Goal: Transaction & Acquisition: Book appointment/travel/reservation

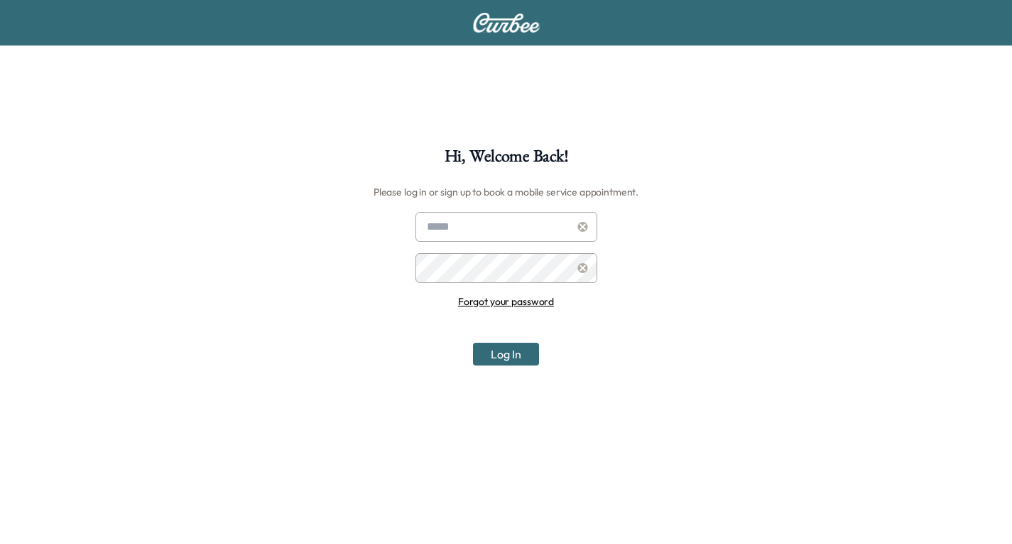
type input "**********"
click at [508, 350] on button "Log In" at bounding box center [506, 353] width 66 height 23
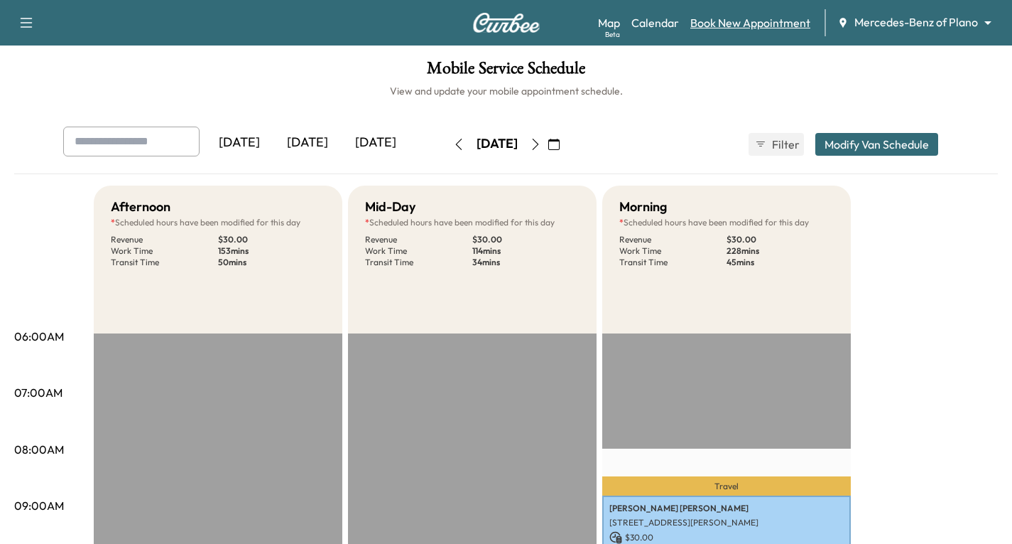
click at [718, 29] on link "Book New Appointment" at bounding box center [751, 22] width 120 height 17
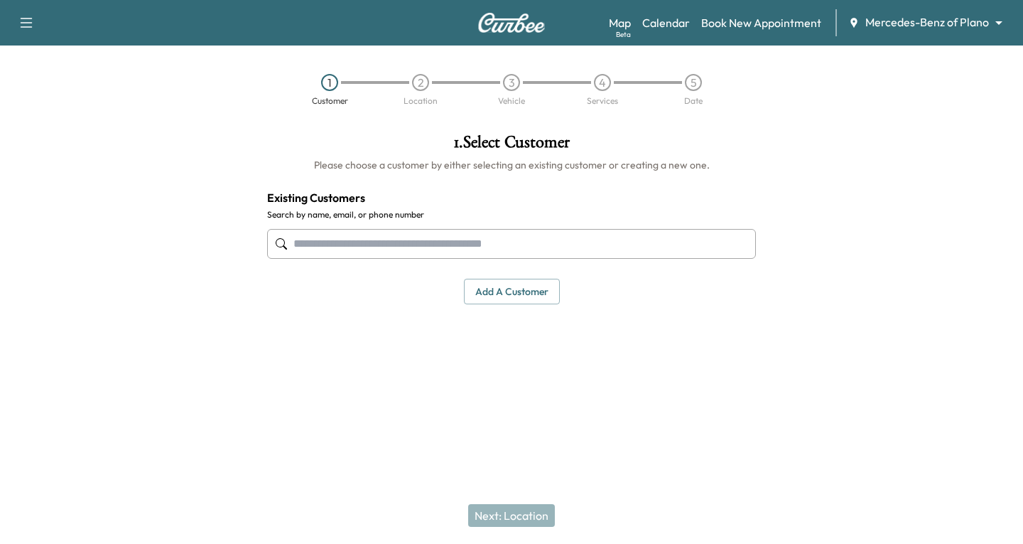
click at [309, 247] on input "text" at bounding box center [511, 244] width 489 height 30
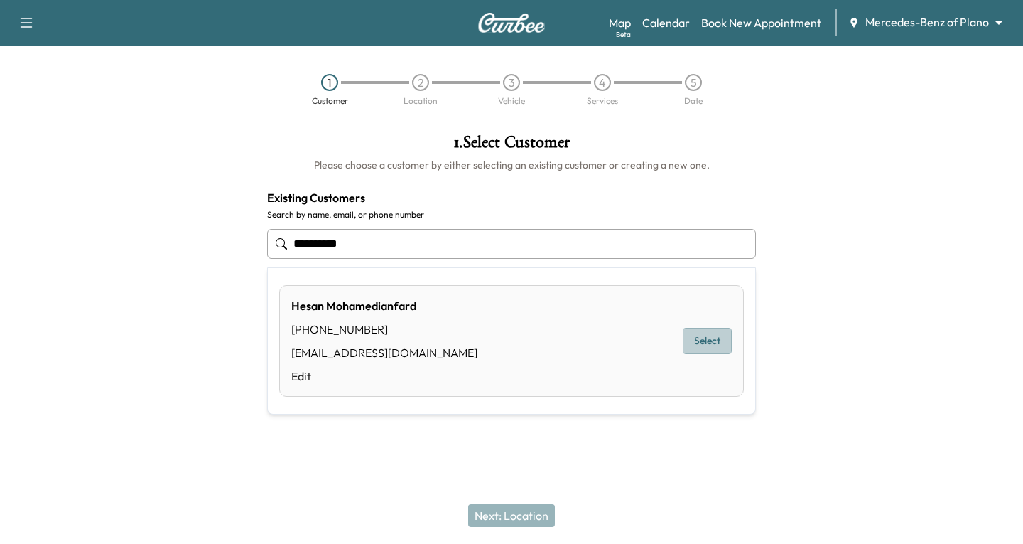
click at [706, 335] on button "Select" at bounding box center [707, 341] width 49 height 26
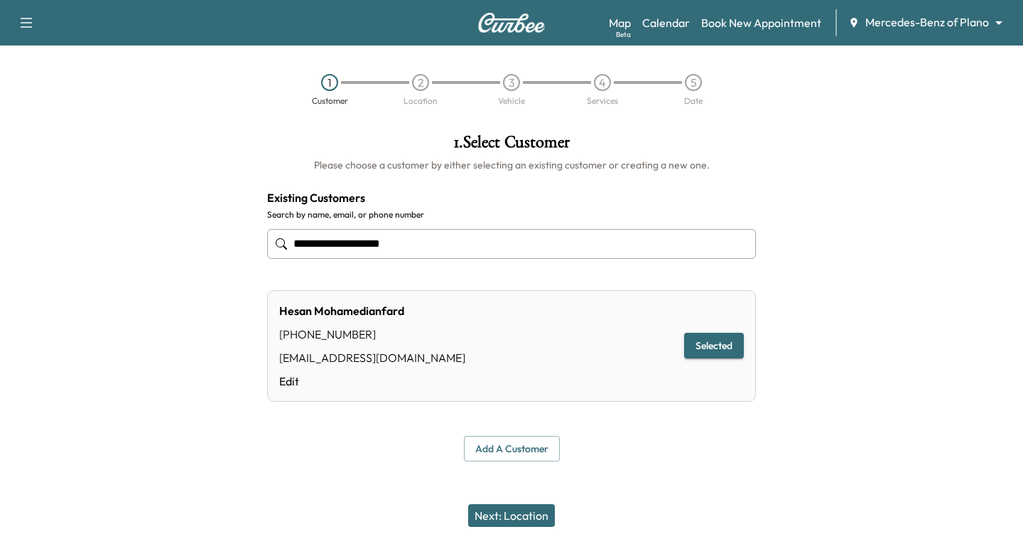
type input "**********"
click at [506, 513] on button "Next: Location" at bounding box center [511, 515] width 87 height 23
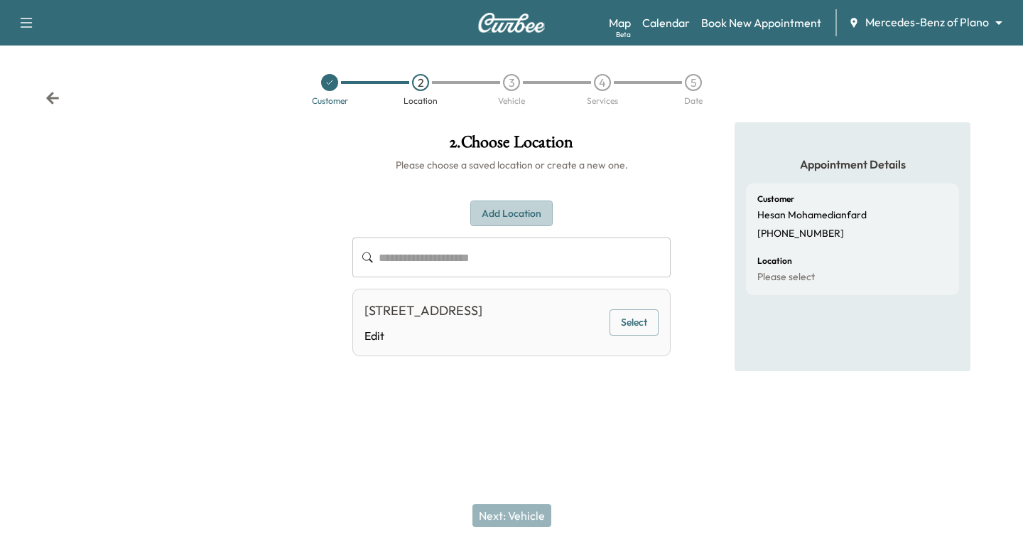
click at [493, 205] on button "Add Location" at bounding box center [511, 213] width 82 height 26
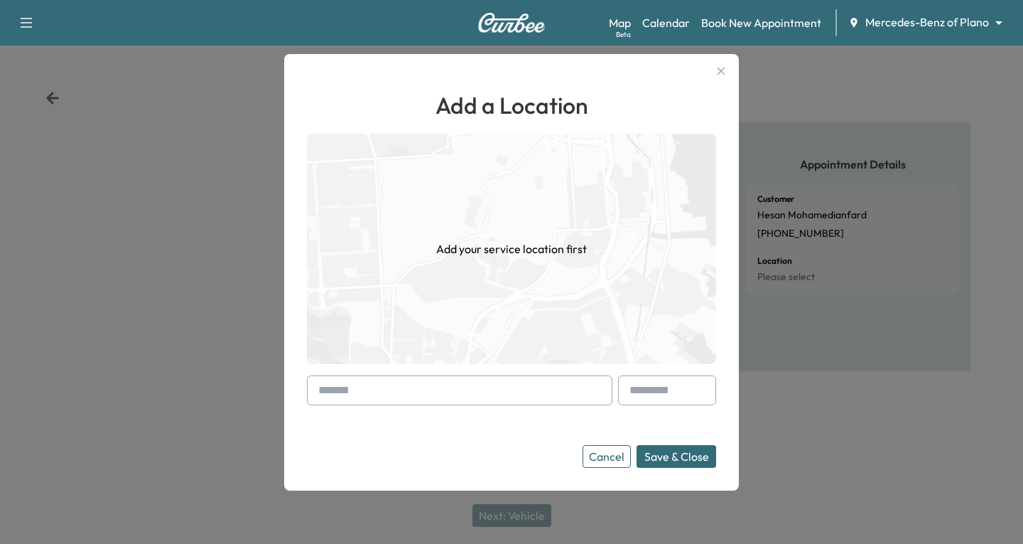
click at [315, 389] on div at bounding box center [321, 390] width 17 height 17
click at [307, 388] on input "text" at bounding box center [460, 390] width 306 height 30
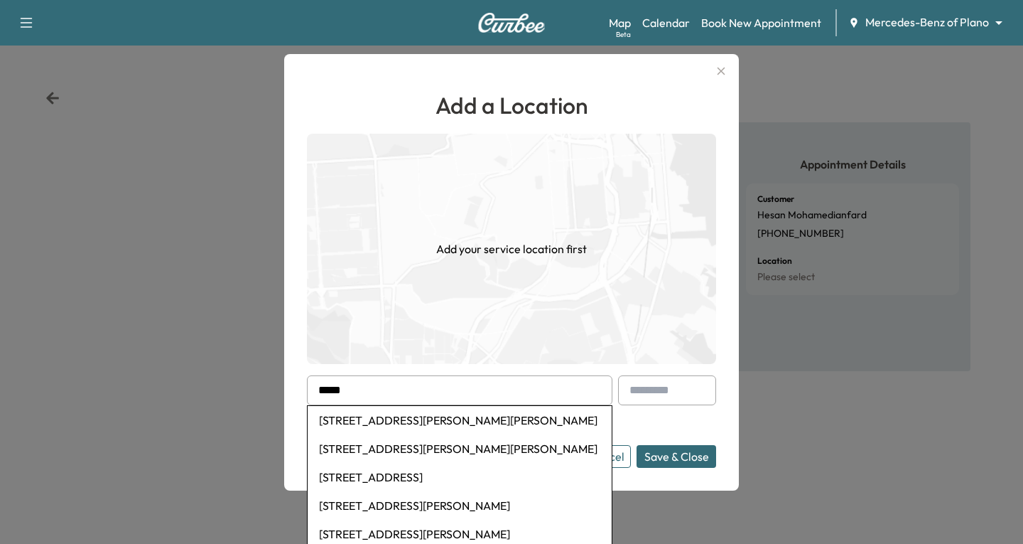
click at [411, 422] on li "[STREET_ADDRESS][PERSON_NAME][PERSON_NAME]" at bounding box center [460, 420] width 304 height 28
type input "**********"
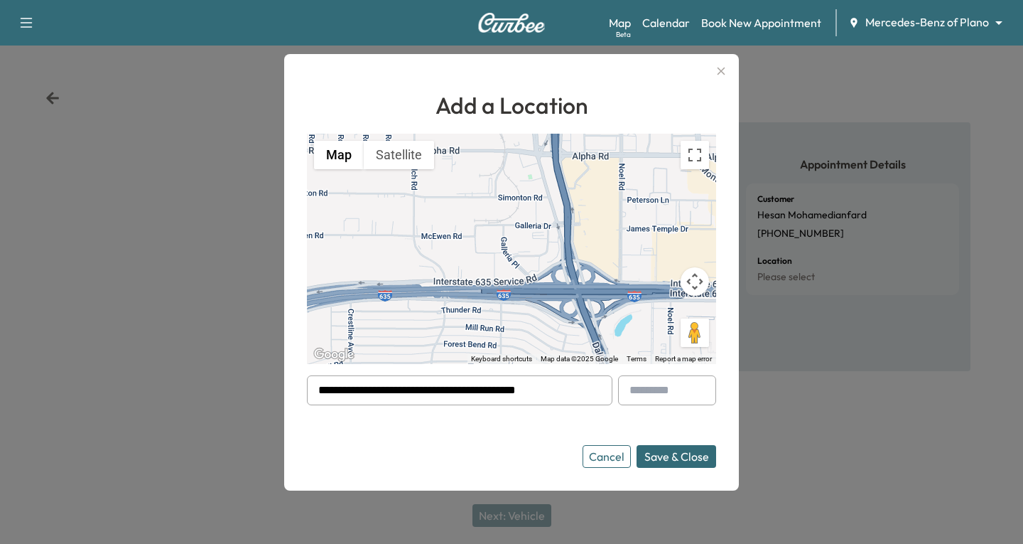
click at [652, 457] on button "Save & Close" at bounding box center [677, 456] width 80 height 23
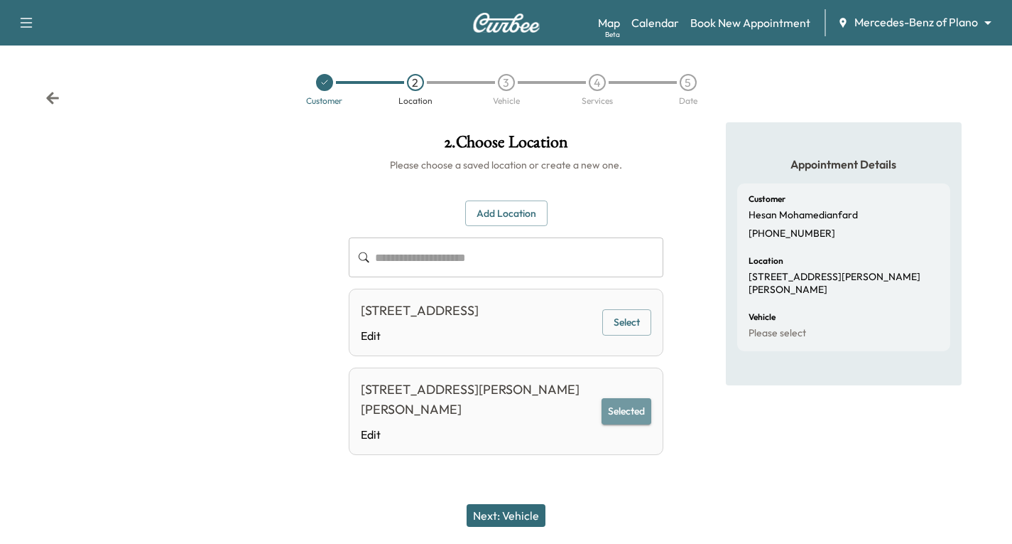
click at [632, 424] on button "Selected" at bounding box center [627, 411] width 50 height 26
click at [514, 519] on button "Next: Vehicle" at bounding box center [506, 515] width 79 height 23
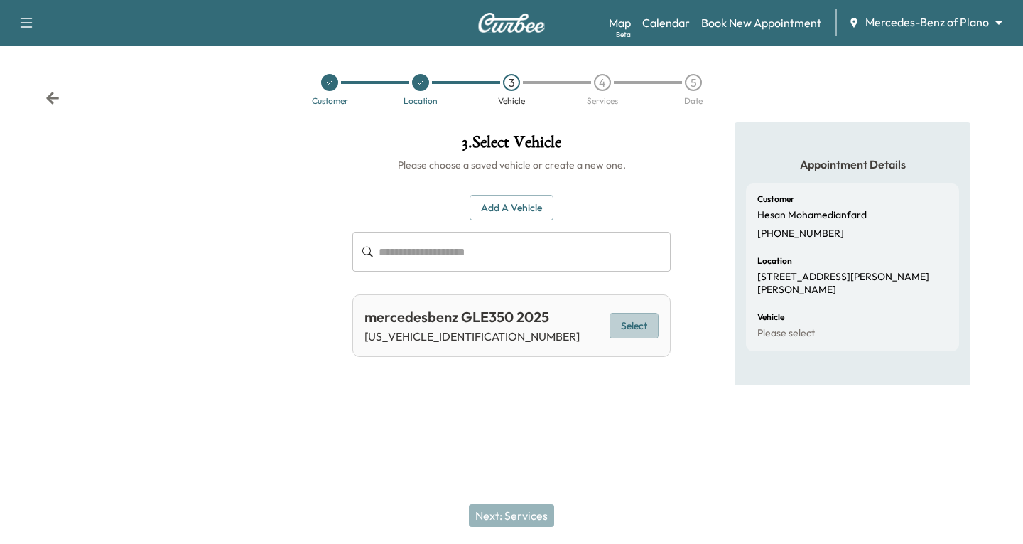
click at [619, 333] on button "Select" at bounding box center [634, 326] width 49 height 26
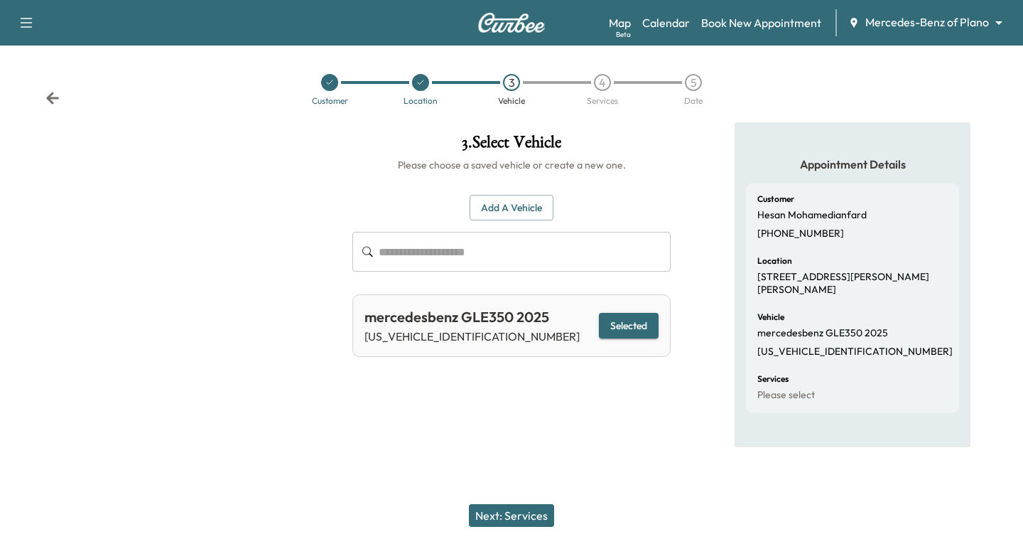
click at [530, 508] on button "Next: Services" at bounding box center [511, 515] width 85 height 23
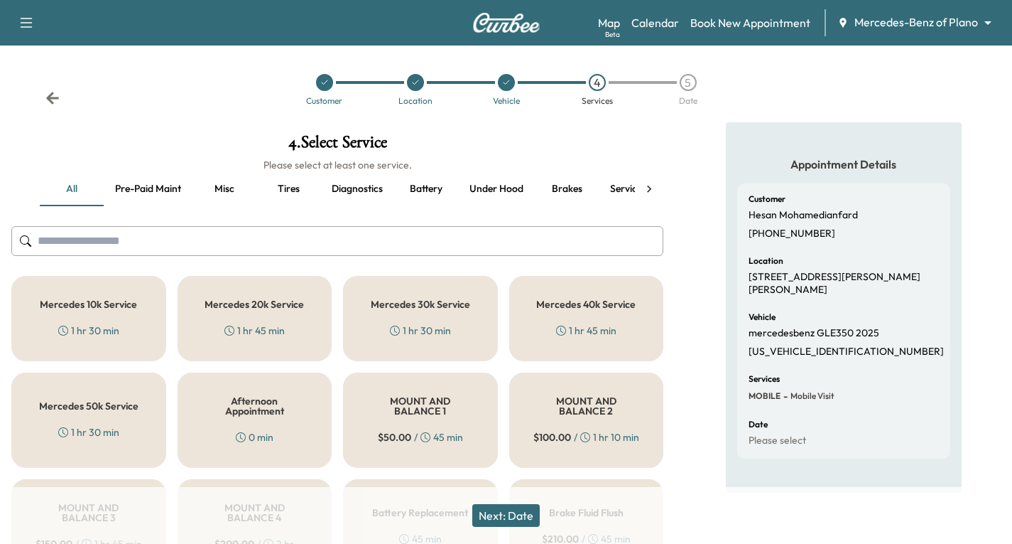
click at [83, 318] on div "Mercedes 10k Service 1 hr 30 min" at bounding box center [88, 318] width 155 height 85
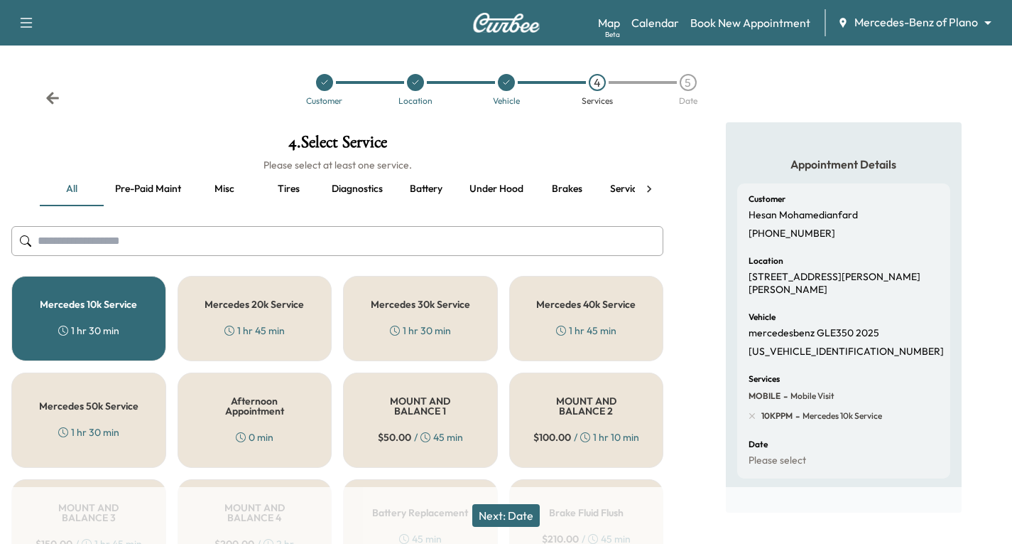
click at [521, 515] on button "Next: Date" at bounding box center [505, 515] width 67 height 23
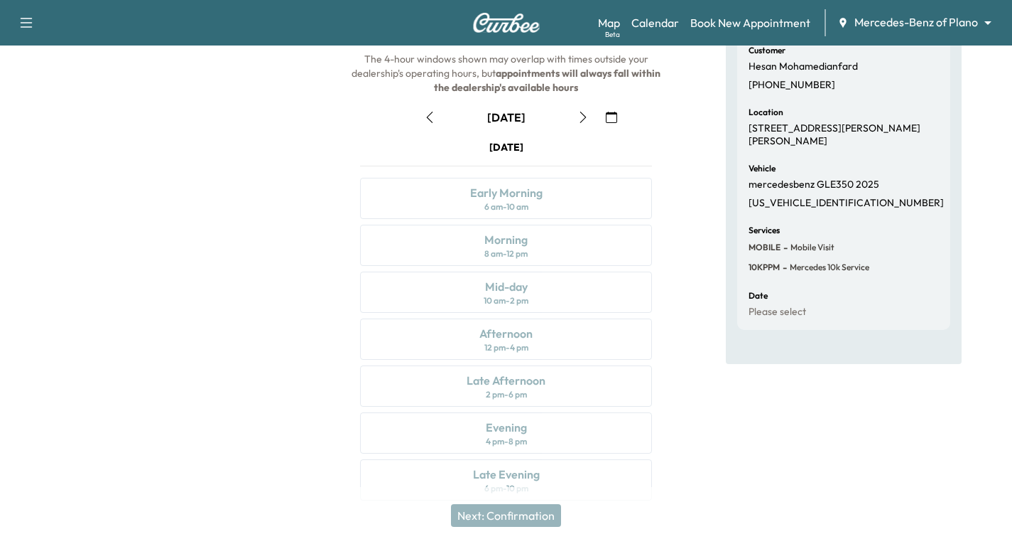
scroll to position [168, 0]
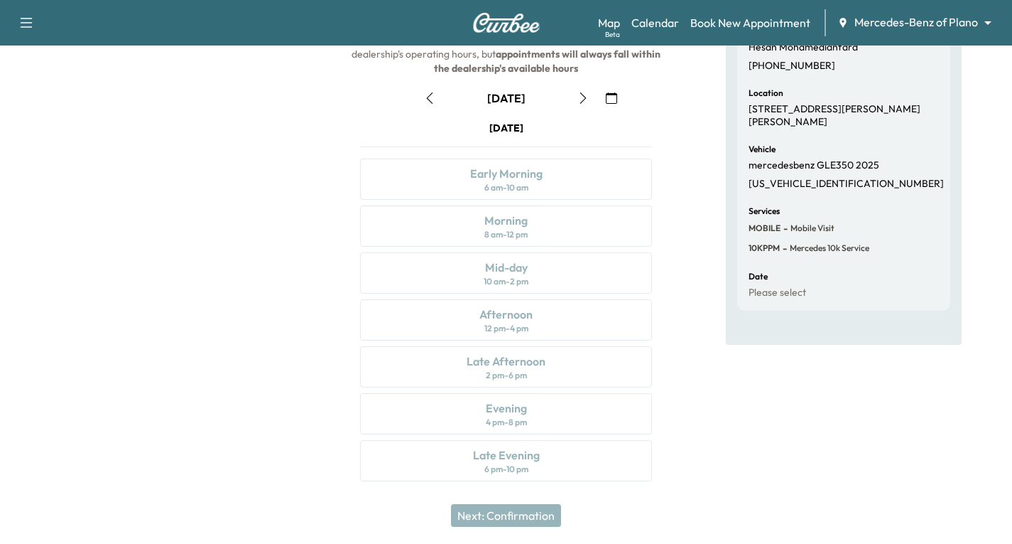
click at [582, 100] on icon "button" at bounding box center [583, 97] width 11 height 11
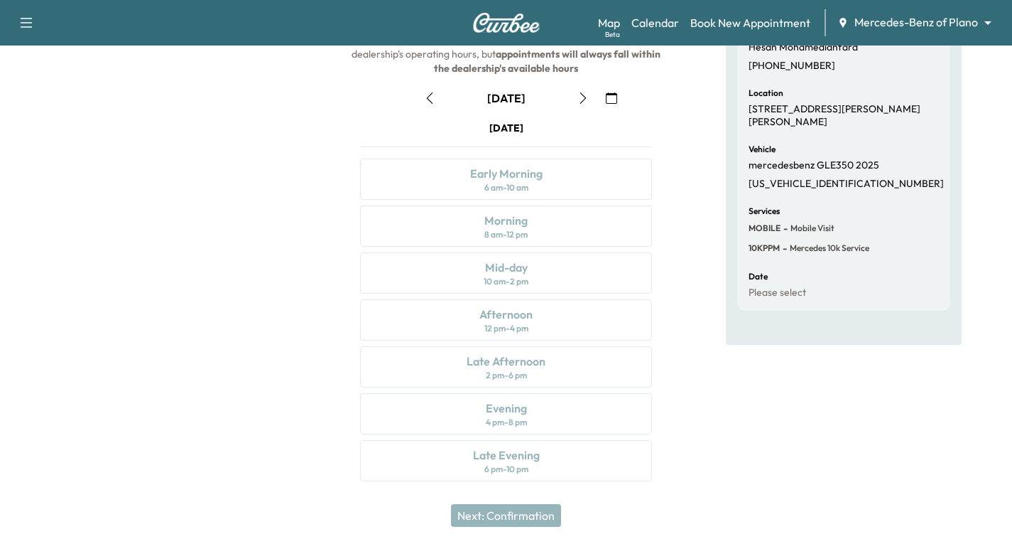
click at [582, 100] on icon "button" at bounding box center [583, 97] width 11 height 11
click at [584, 94] on icon "button" at bounding box center [583, 97] width 11 height 11
click at [579, 97] on icon "button" at bounding box center [583, 97] width 11 height 11
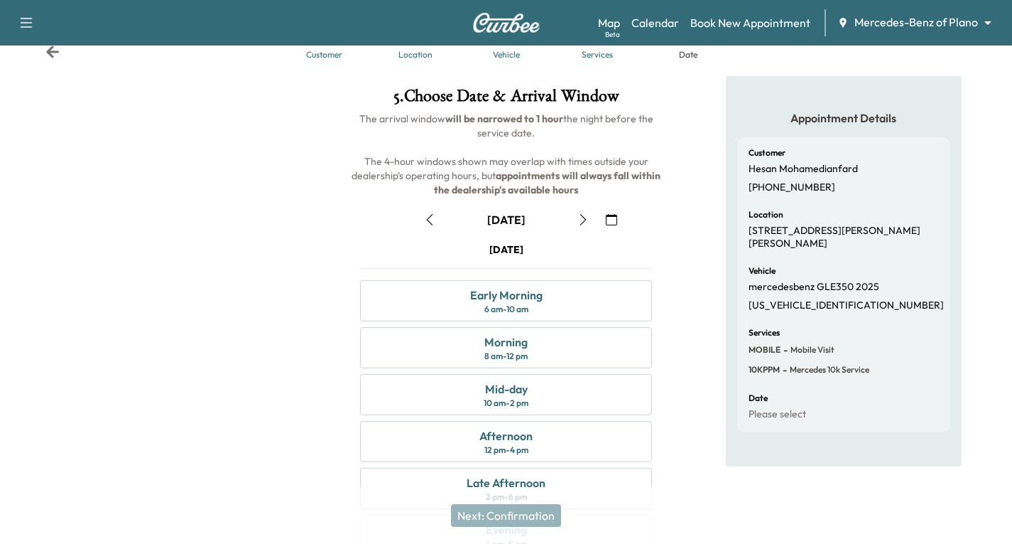
scroll to position [71, 0]
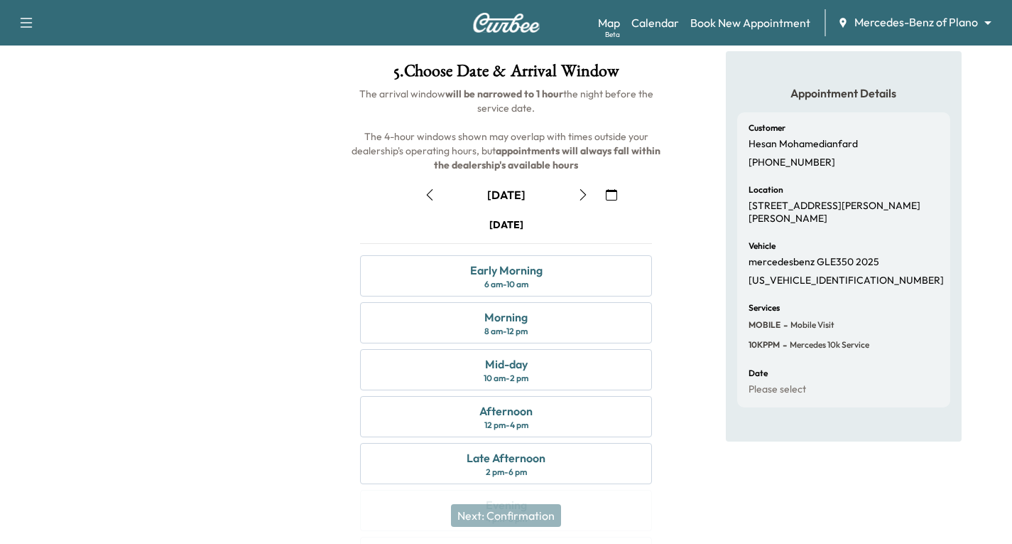
click at [426, 195] on icon "button" at bounding box center [429, 194] width 11 height 11
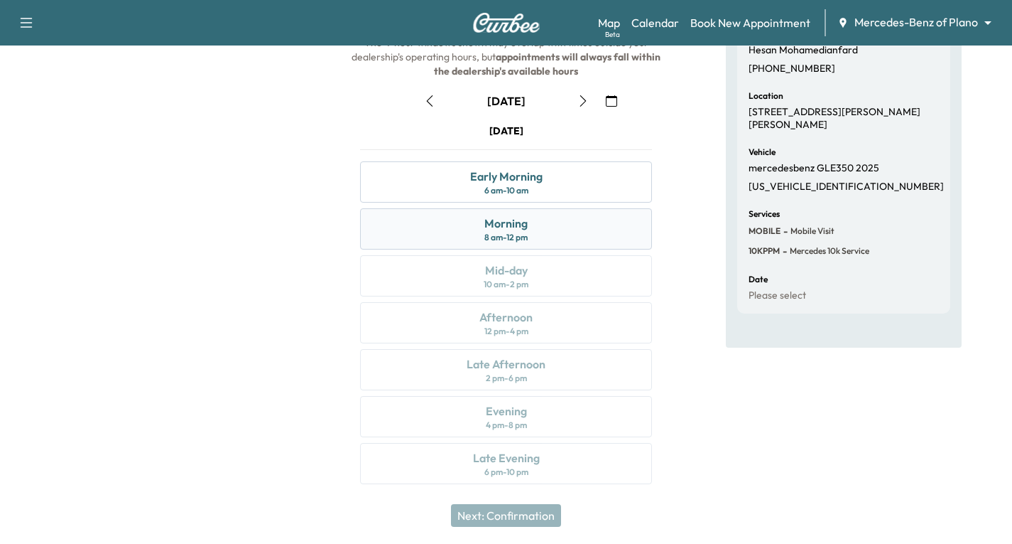
scroll to position [168, 0]
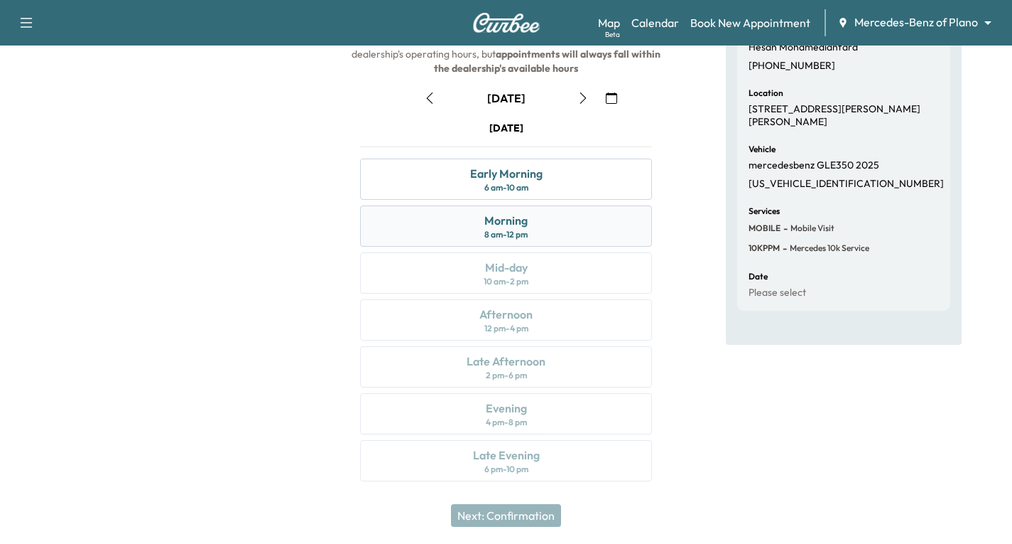
click at [563, 228] on div "Morning 8 am - 12 pm" at bounding box center [506, 225] width 292 height 41
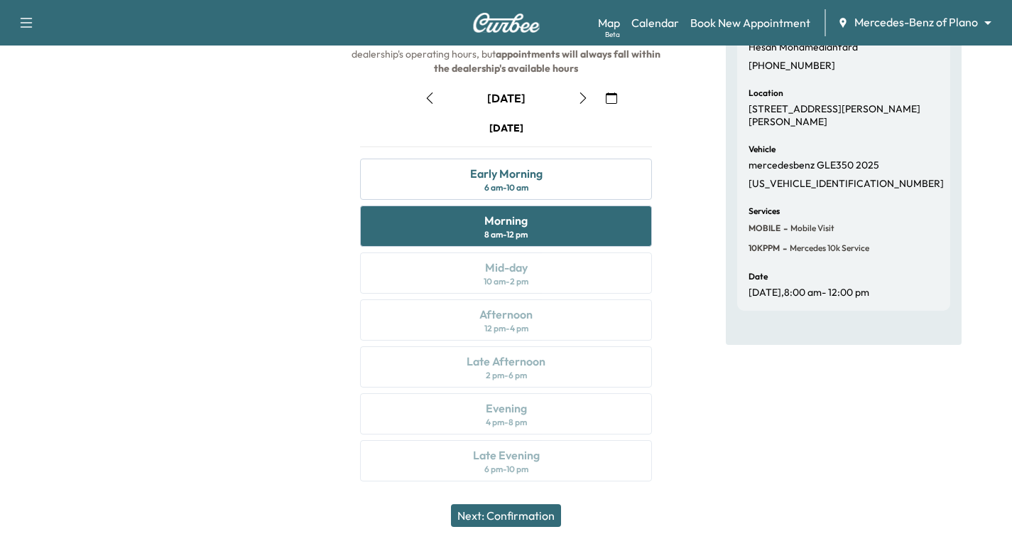
click at [543, 518] on button "Next: Confirmation" at bounding box center [506, 515] width 110 height 23
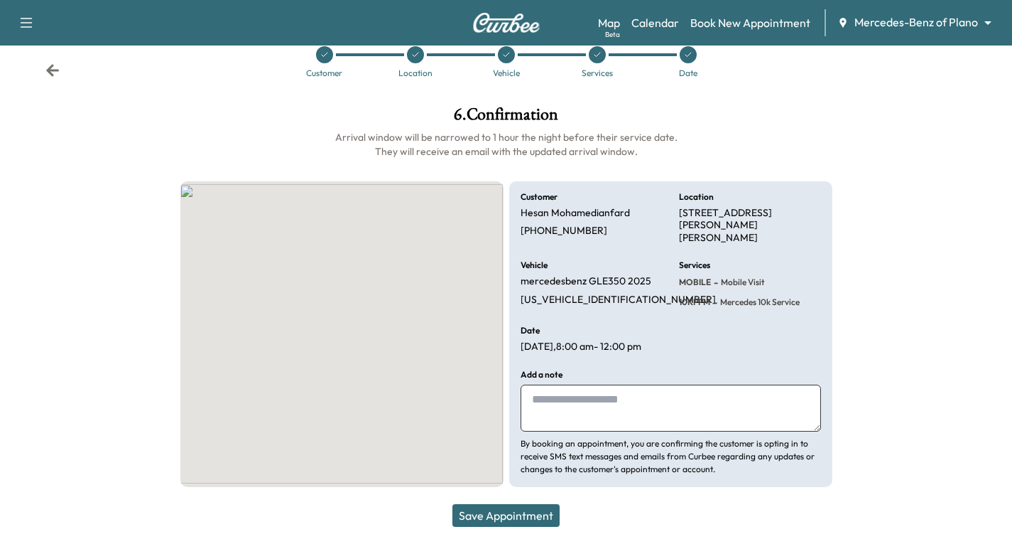
scroll to position [21, 0]
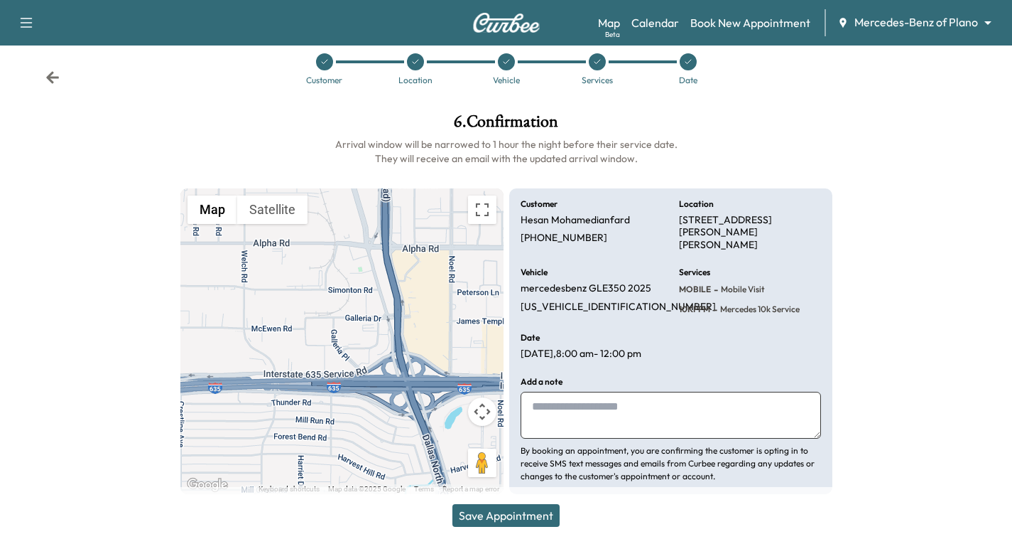
click at [549, 404] on textarea at bounding box center [671, 414] width 301 height 47
type textarea "**********"
click at [510, 517] on button "Save Appointment" at bounding box center [506, 515] width 107 height 23
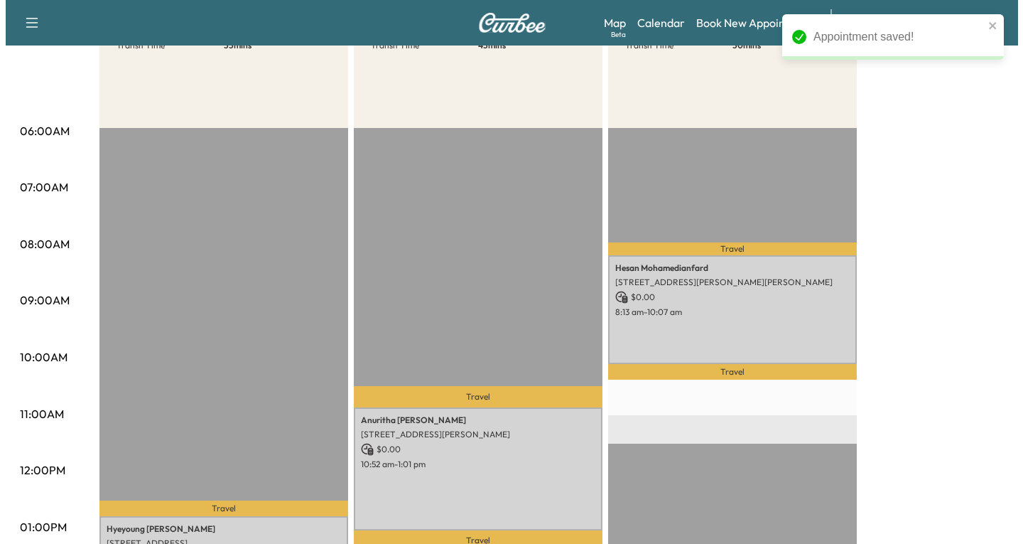
scroll to position [213, 0]
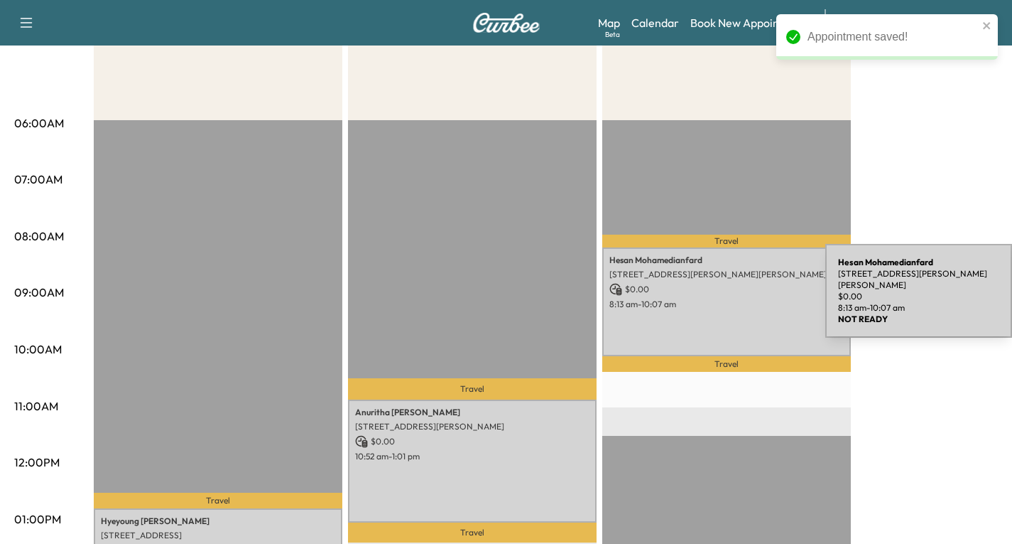
click at [719, 293] on p "$ 0.00" at bounding box center [727, 289] width 234 height 13
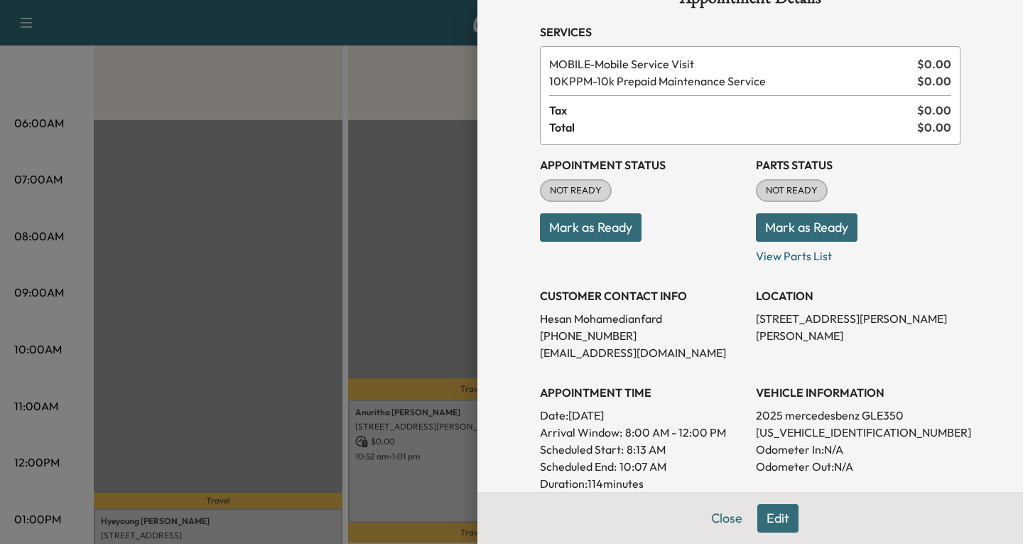
scroll to position [71, 0]
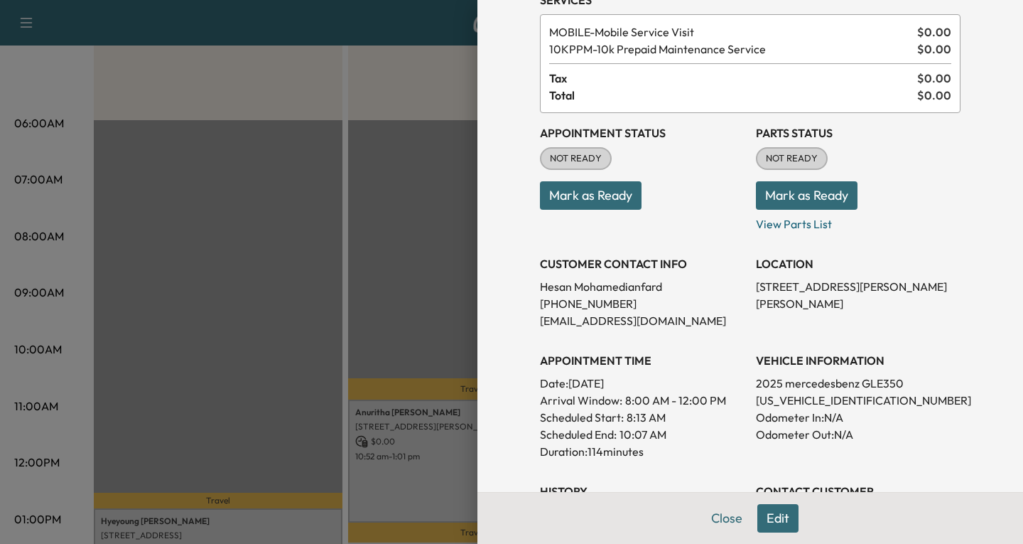
click at [763, 518] on button "Edit" at bounding box center [777, 518] width 41 height 28
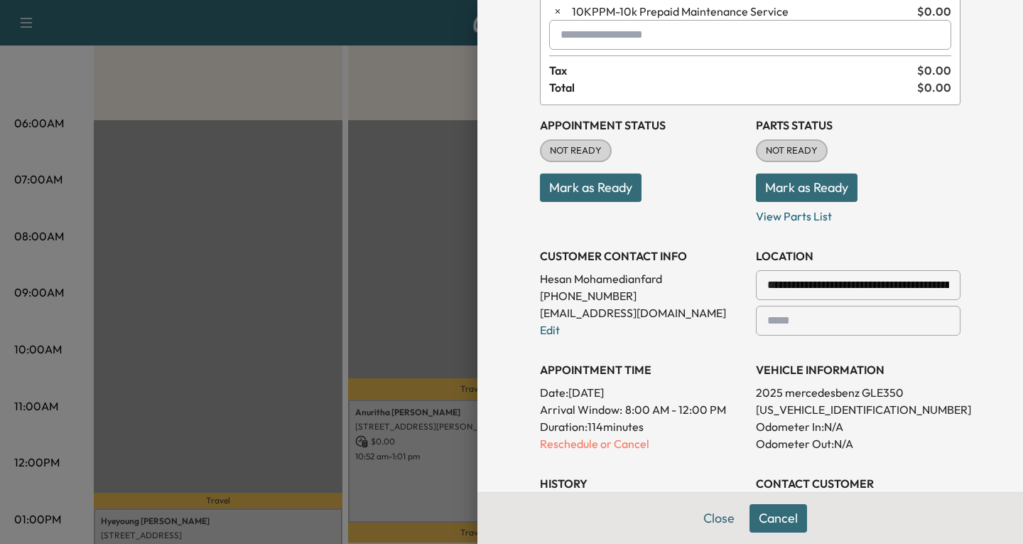
scroll to position [142, 0]
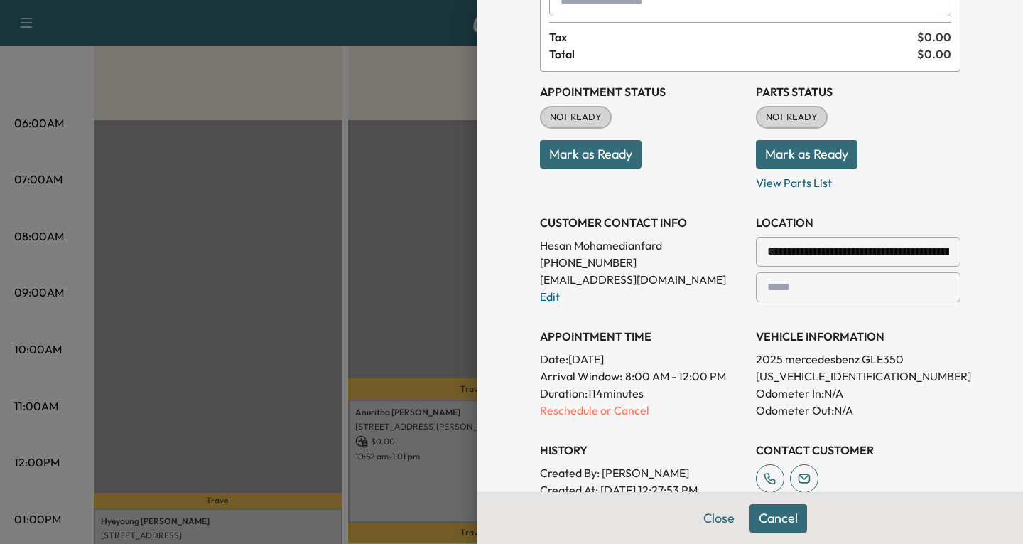
click at [540, 298] on link "Edit" at bounding box center [550, 296] width 20 height 14
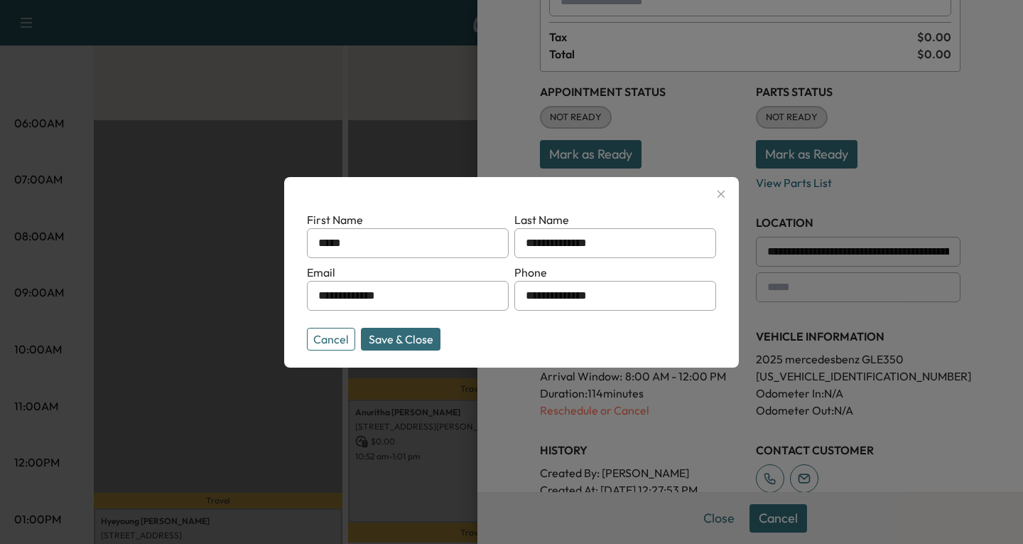
drag, startPoint x: 521, startPoint y: 293, endPoint x: 676, endPoint y: 293, distance: 154.9
click at [676, 293] on div "**********" at bounding box center [615, 296] width 202 height 30
drag, startPoint x: 605, startPoint y: 296, endPoint x: 520, endPoint y: 301, distance: 85.5
click at [521, 301] on div "**********" at bounding box center [615, 296] width 202 height 30
type input "**********"
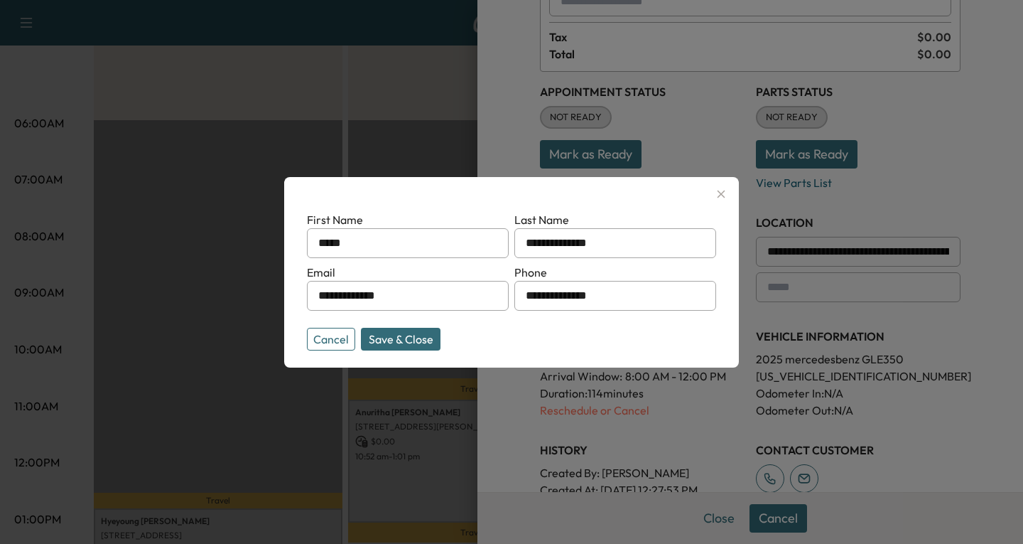
drag, startPoint x: 426, startPoint y: 298, endPoint x: 287, endPoint y: 284, distance: 140.0
click at [287, 284] on div "**********" at bounding box center [511, 272] width 455 height 190
drag, startPoint x: 366, startPoint y: 298, endPoint x: 356, endPoint y: 297, distance: 10.0
click at [356, 297] on input "**********" at bounding box center [408, 296] width 202 height 30
type input "**********"
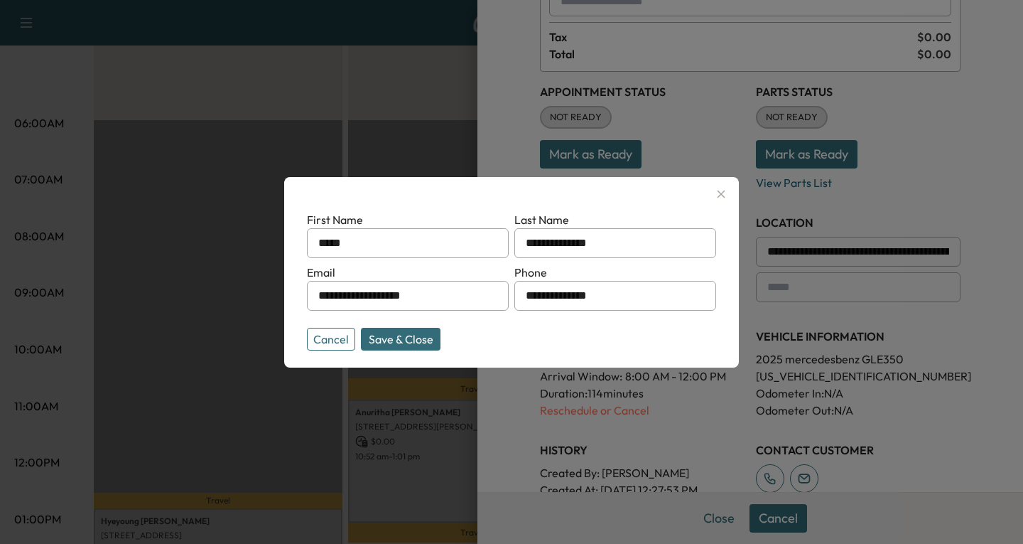
click at [476, 332] on div "Cancel Save & Close" at bounding box center [408, 339] width 202 height 23
click at [407, 340] on button "Save & Close" at bounding box center [401, 339] width 80 height 23
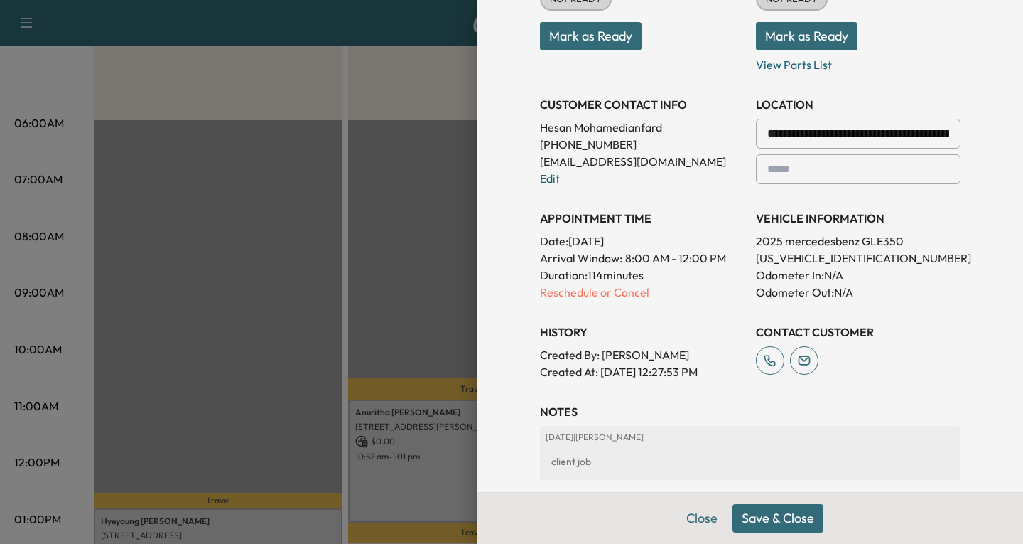
scroll to position [284, 0]
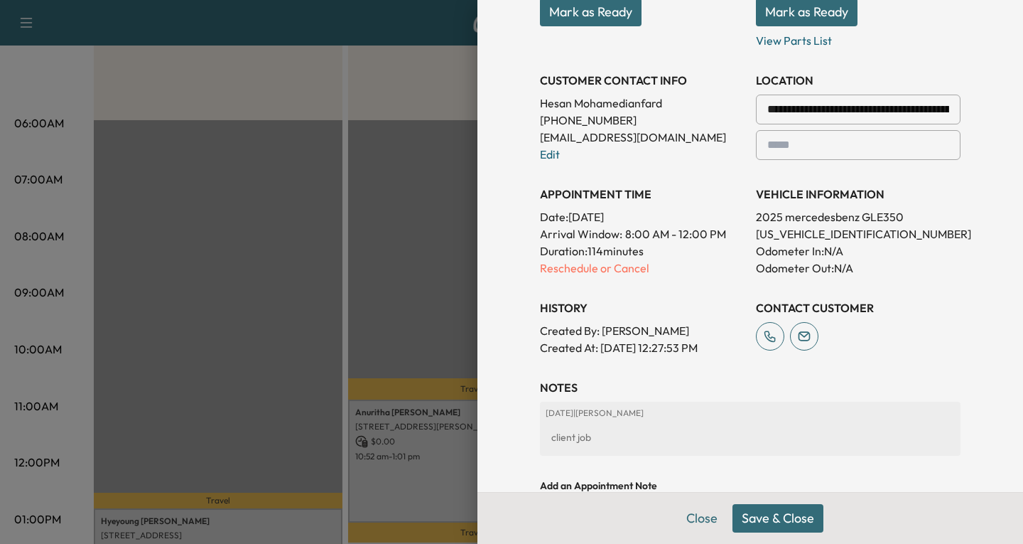
click at [781, 521] on button "Save & Close" at bounding box center [778, 518] width 91 height 28
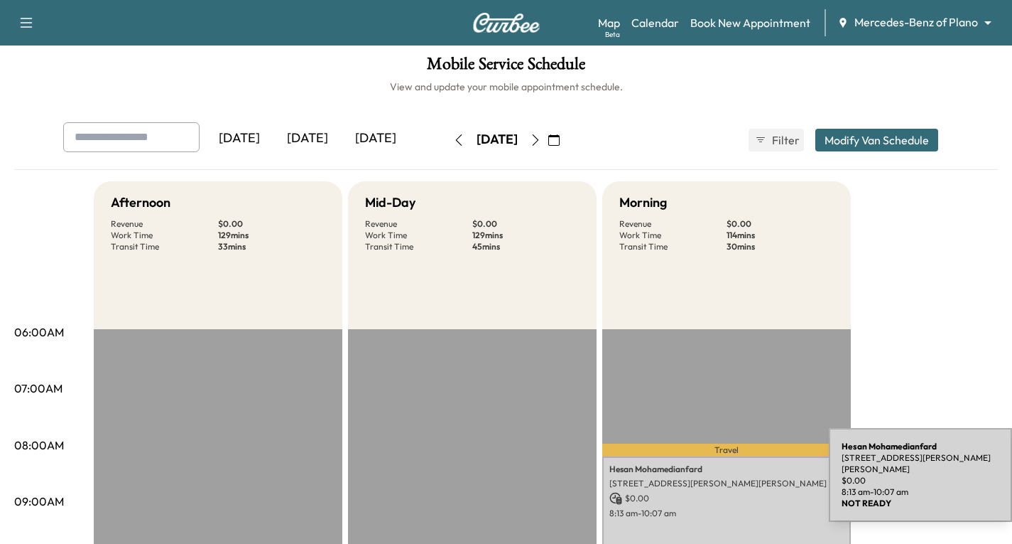
scroll to position [0, 0]
